Goal: Task Accomplishment & Management: Complete application form

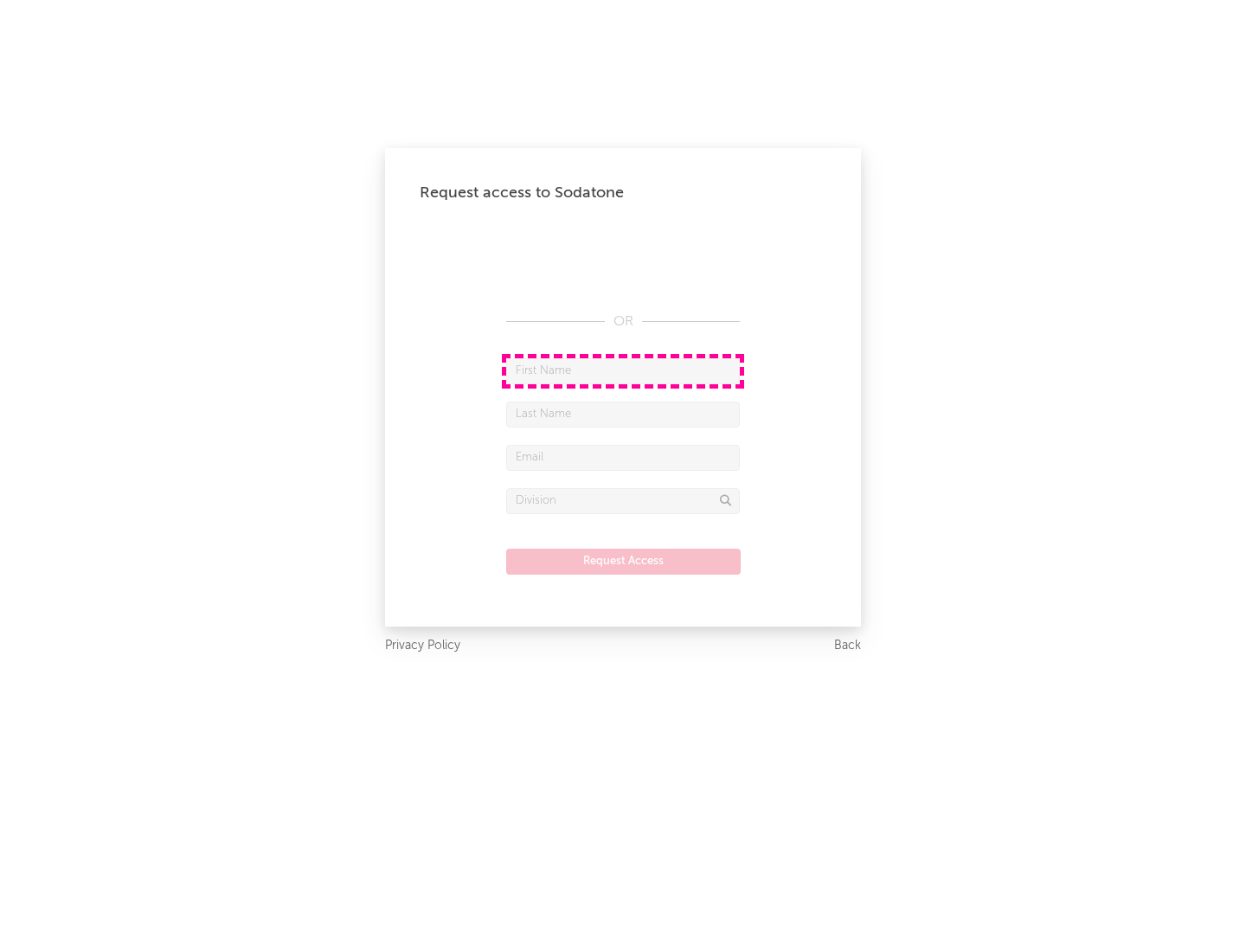
click at [623, 371] on input "text" at bounding box center [623, 371] width 234 height 26
type input "[PERSON_NAME]"
click at [623, 414] on input "text" at bounding box center [623, 415] width 234 height 26
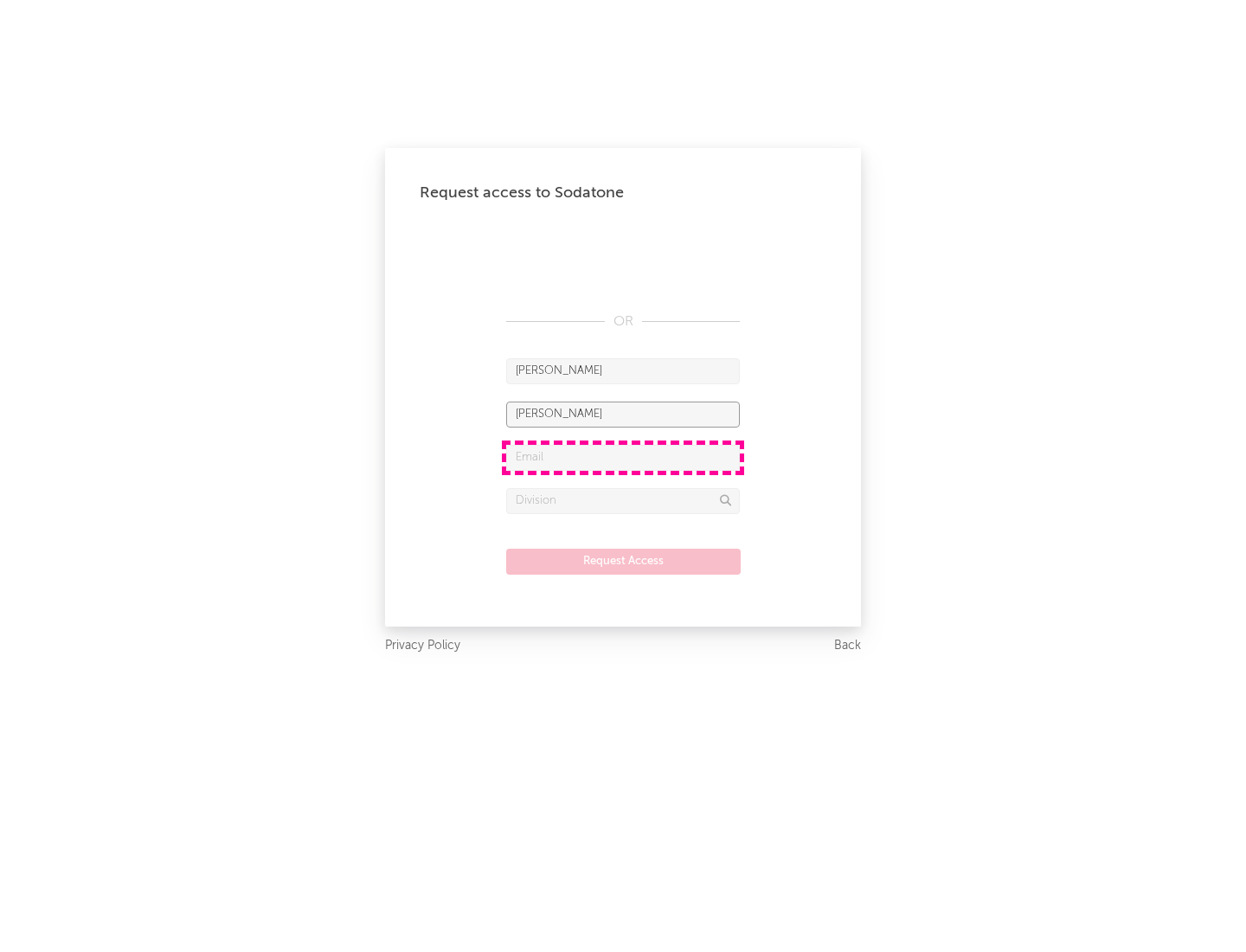
type input "[PERSON_NAME]"
click at [623, 457] on input "text" at bounding box center [623, 458] width 234 height 26
type input "[EMAIL_ADDRESS][DOMAIN_NAME]"
click at [623, 501] on input "text" at bounding box center [623, 501] width 234 height 26
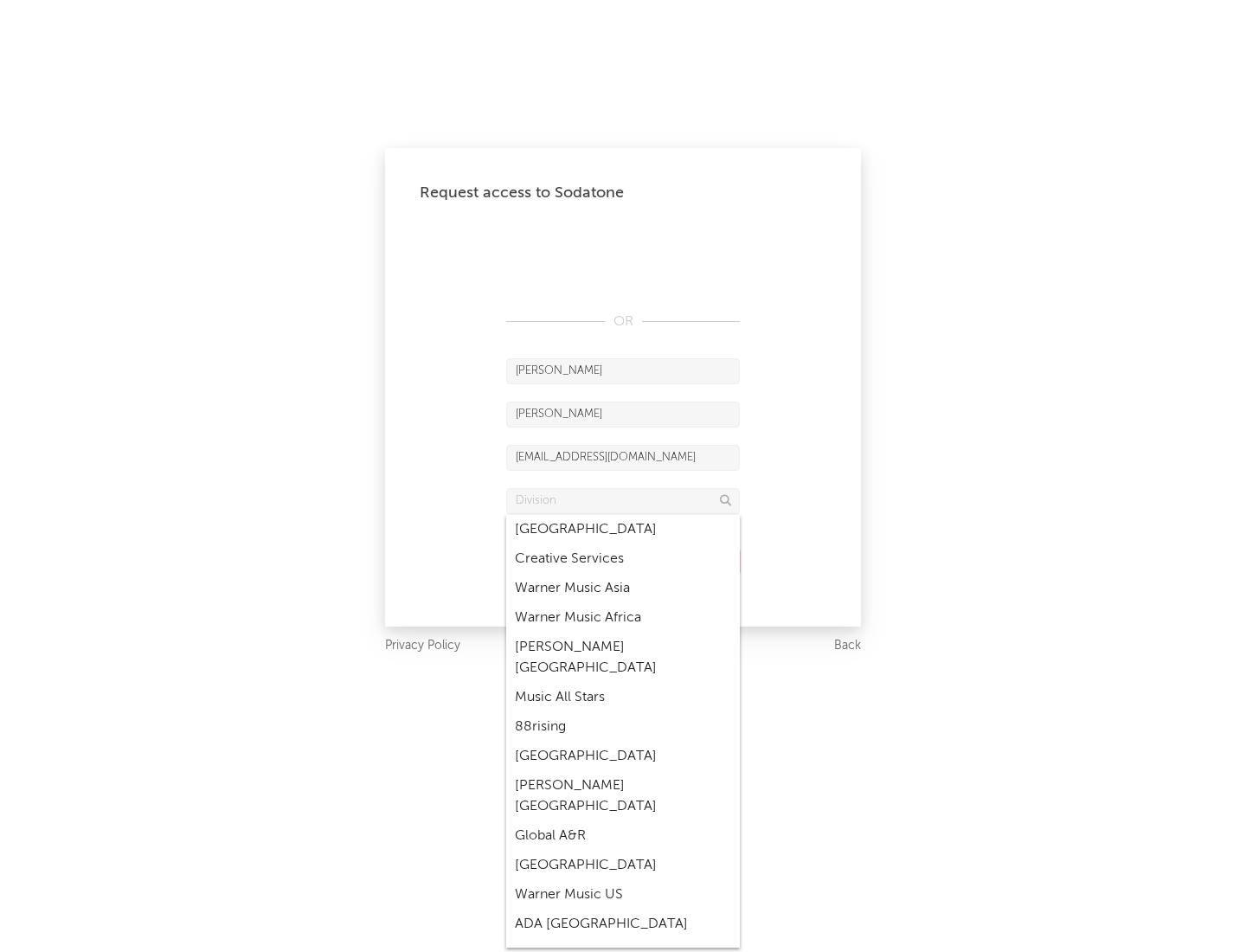
click at [623, 683] on div "Music All Stars" at bounding box center [623, 698] width 234 height 29
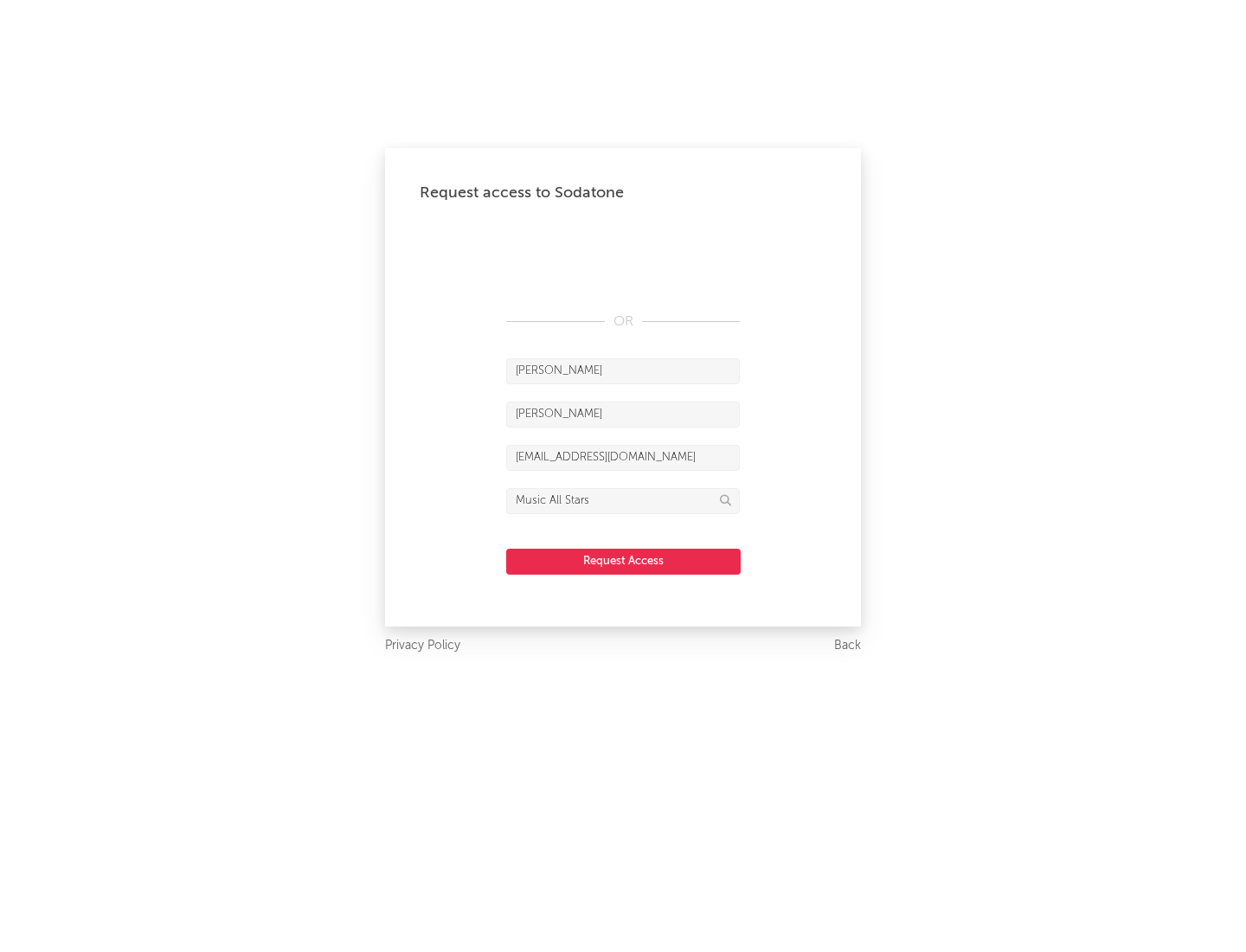
type input "Music All Stars"
click at [623, 561] on button "Request Access" at bounding box center [623, 562] width 235 height 26
